Goal: Task Accomplishment & Management: Manage account settings

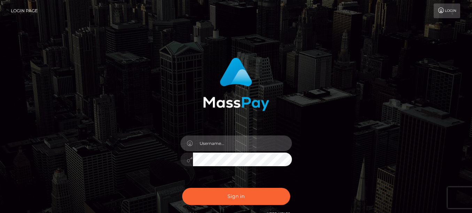
type input "[DOMAIN_NAME]"
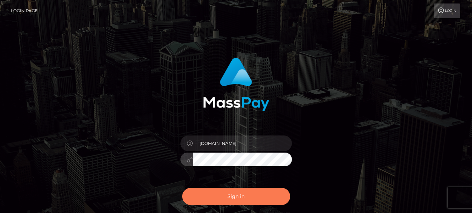
click at [228, 197] on button "Sign in" at bounding box center [236, 196] width 108 height 17
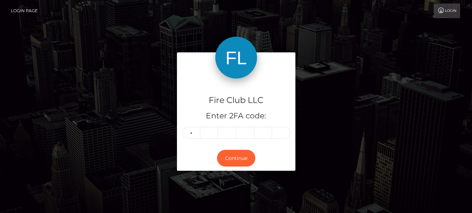
type input "5"
type input "1"
type input "3"
type input "2"
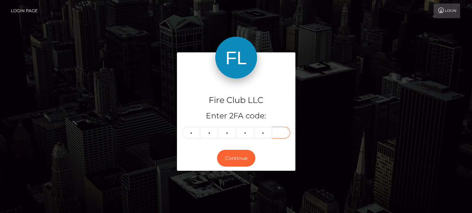
type input "2"
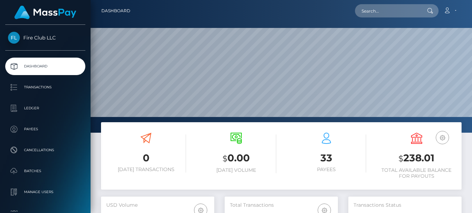
scroll to position [123, 113]
